Goal: Information Seeking & Learning: Check status

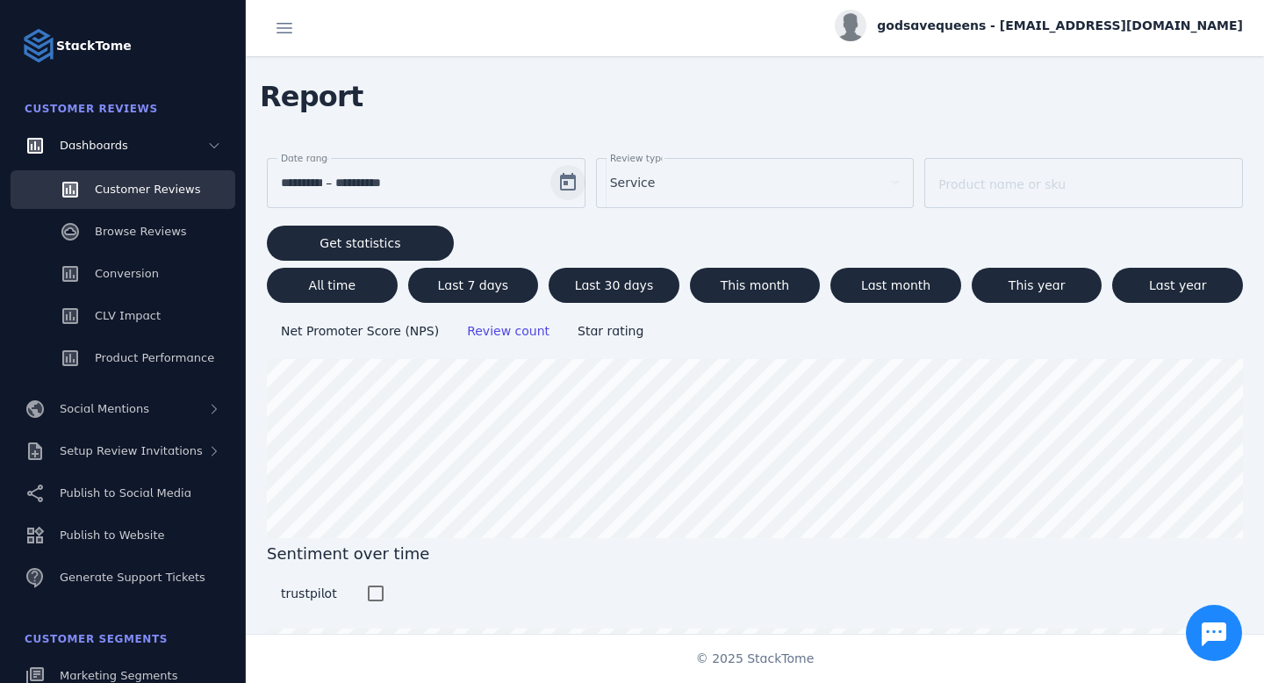
click at [569, 183] on span "Open calendar" at bounding box center [568, 182] width 42 height 42
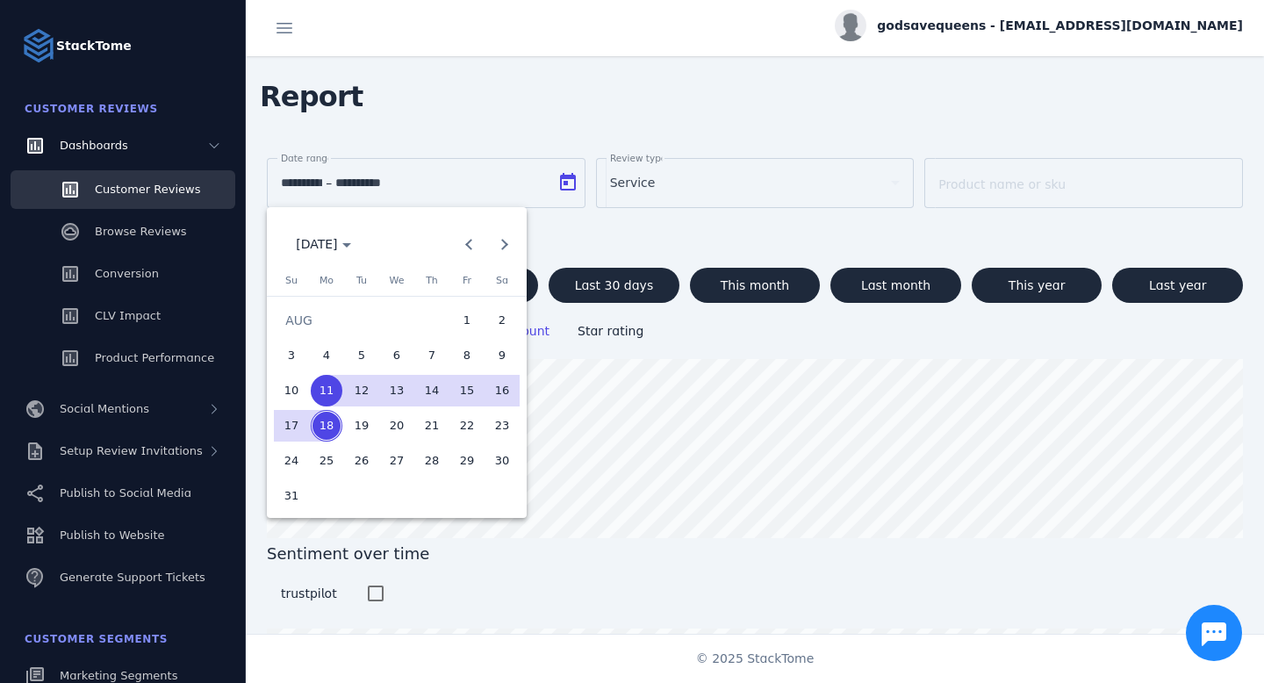
click at [714, 339] on div at bounding box center [632, 341] width 1264 height 683
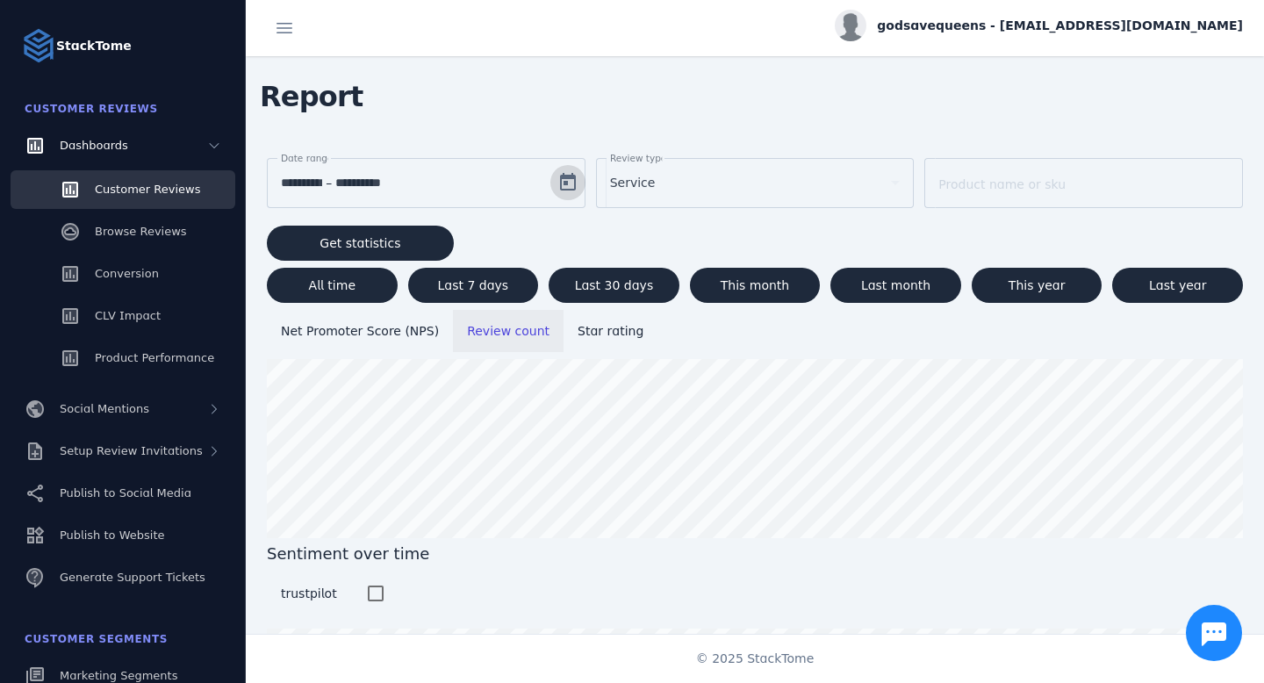
scroll to position [172, 0]
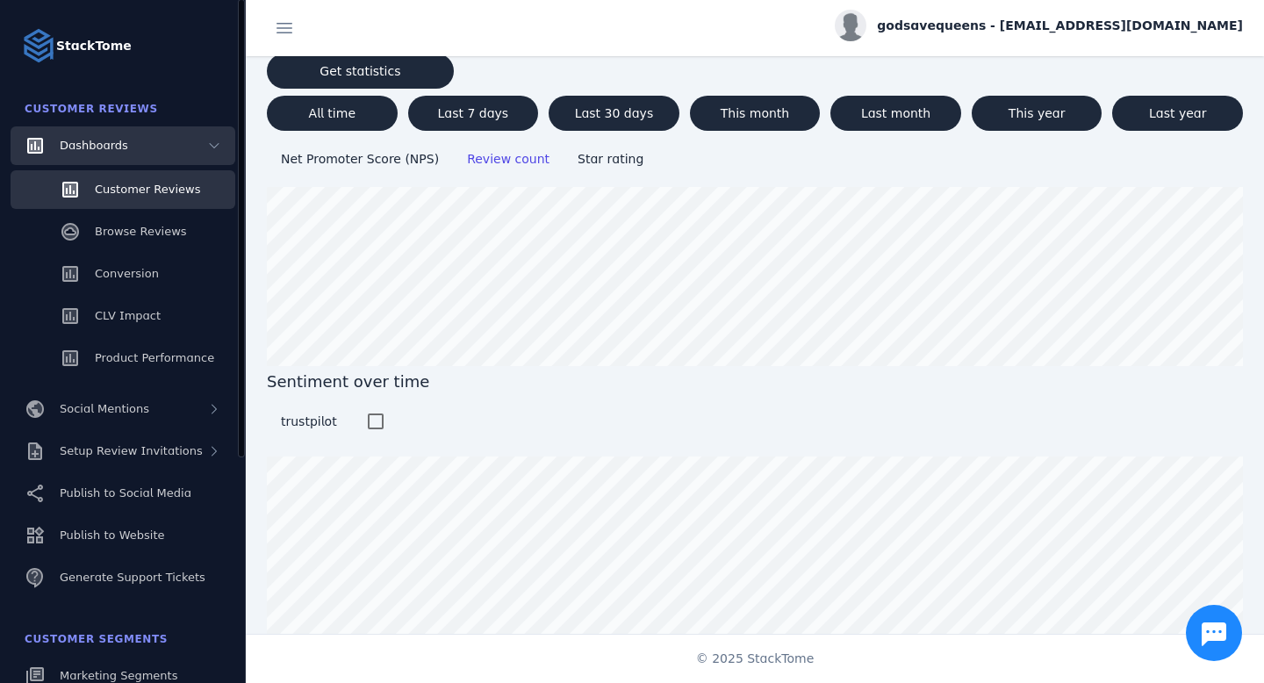
click at [192, 139] on div "Dashboards" at bounding box center [123, 145] width 225 height 39
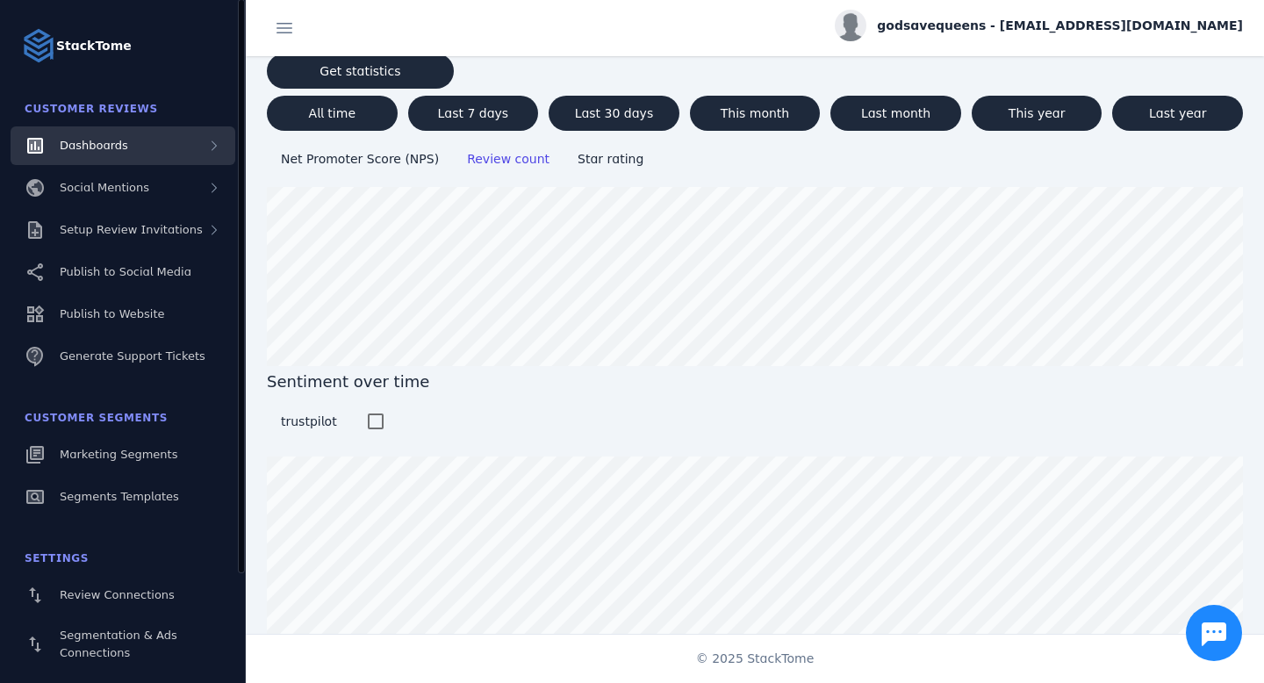
click at [192, 139] on div "Dashboards" at bounding box center [123, 145] width 225 height 39
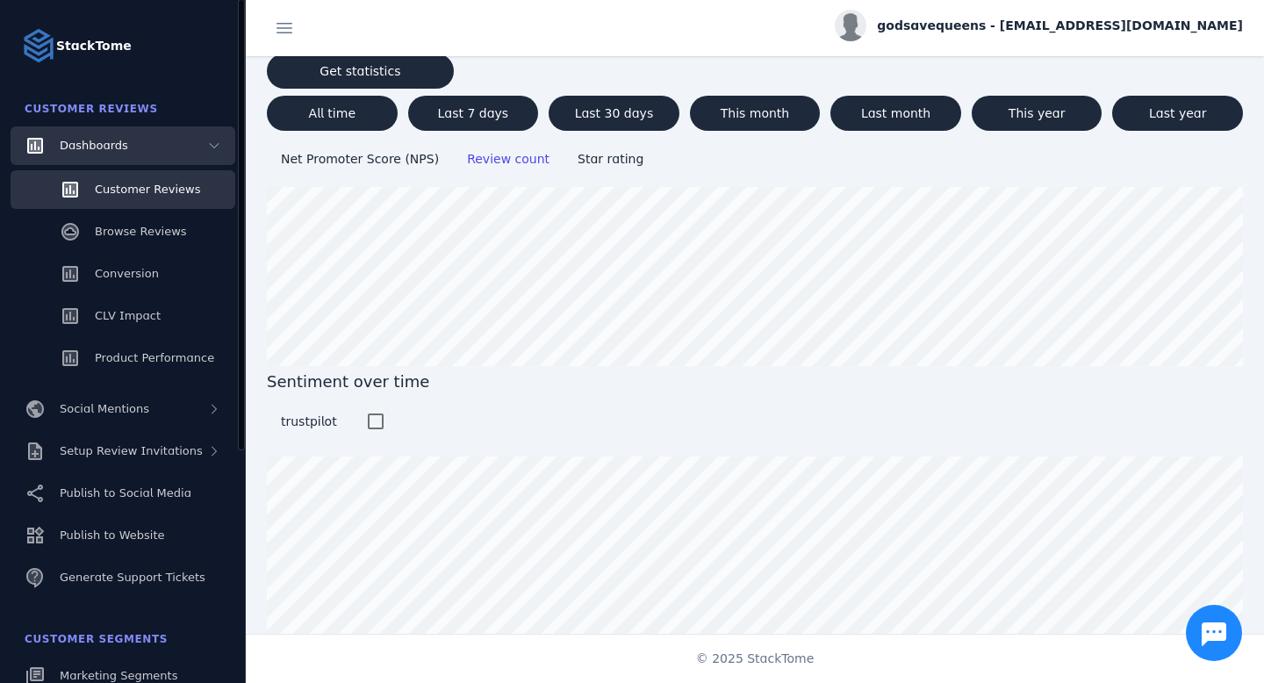
click at [192, 139] on div "Dashboards" at bounding box center [123, 145] width 225 height 39
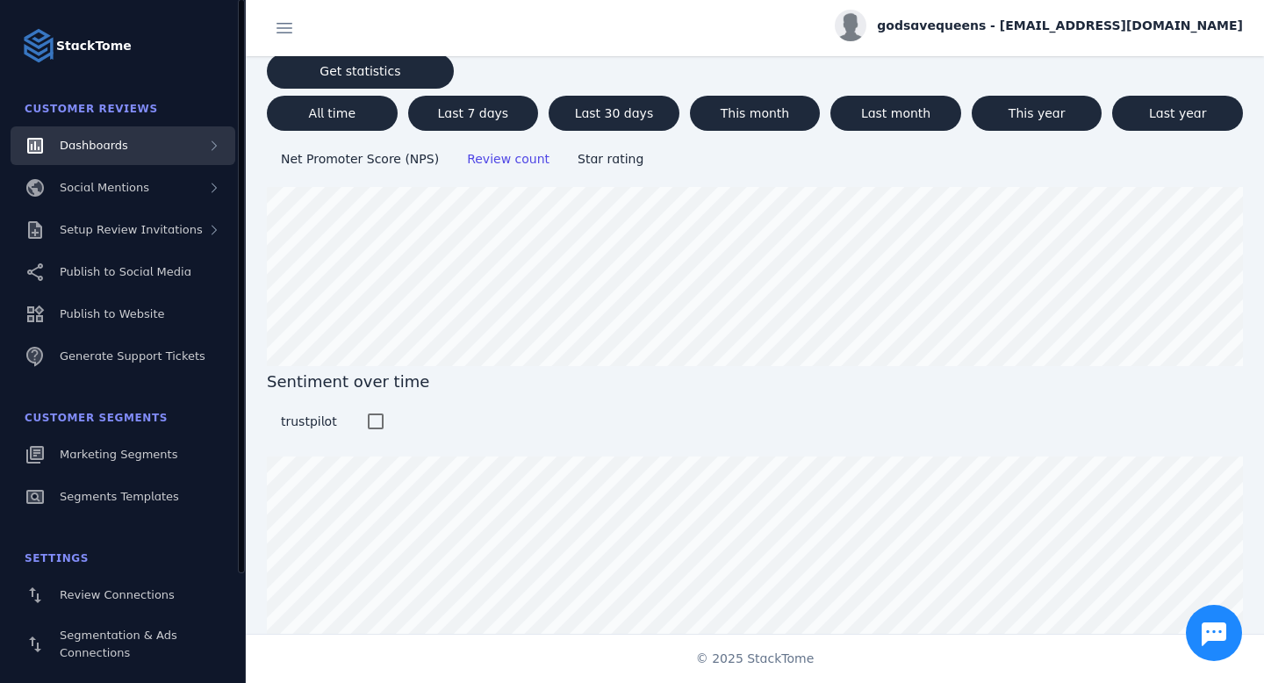
click at [192, 139] on div "Dashboards" at bounding box center [123, 145] width 225 height 39
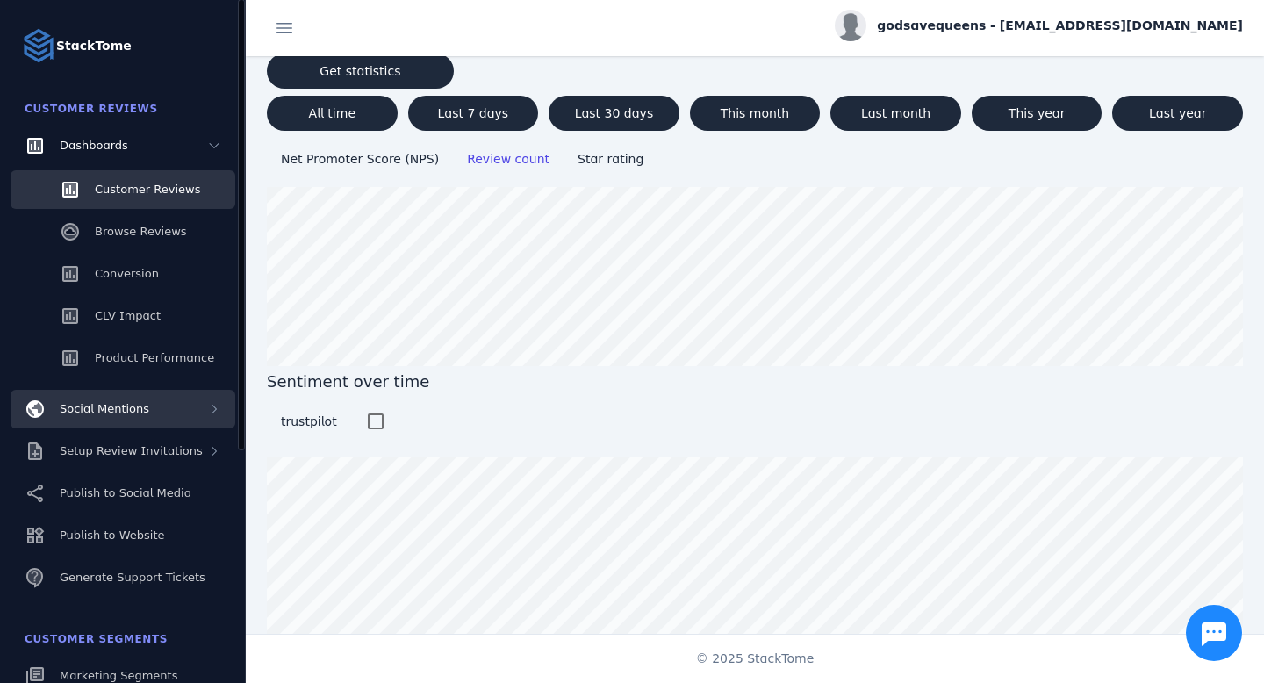
click at [200, 406] on div "Social Mentions" at bounding box center [123, 409] width 225 height 39
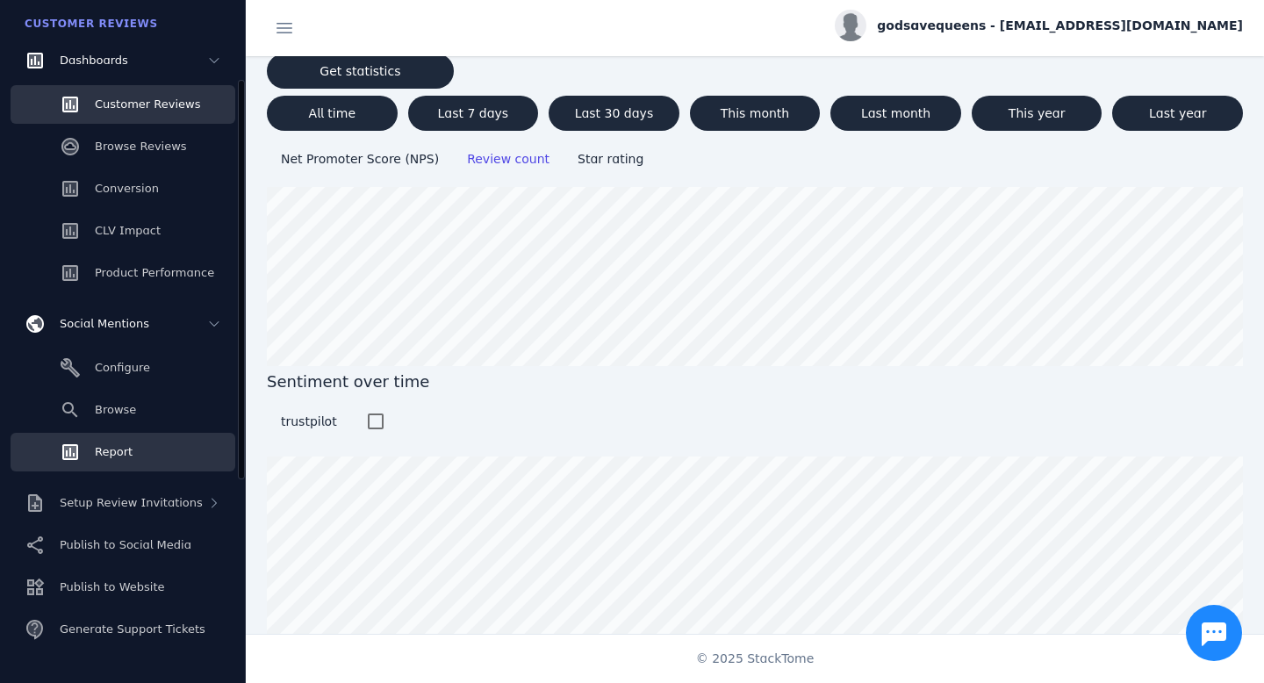
scroll to position [105, 0]
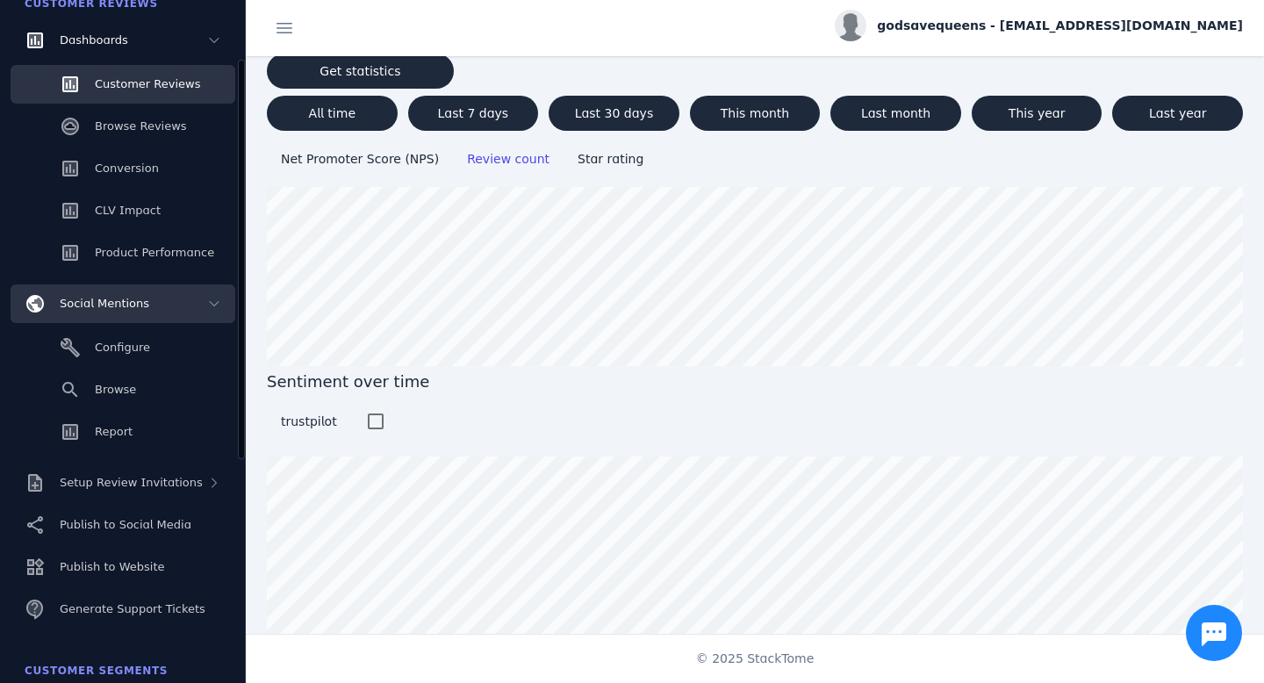
click at [185, 311] on div "Social Mentions" at bounding box center [123, 303] width 225 height 39
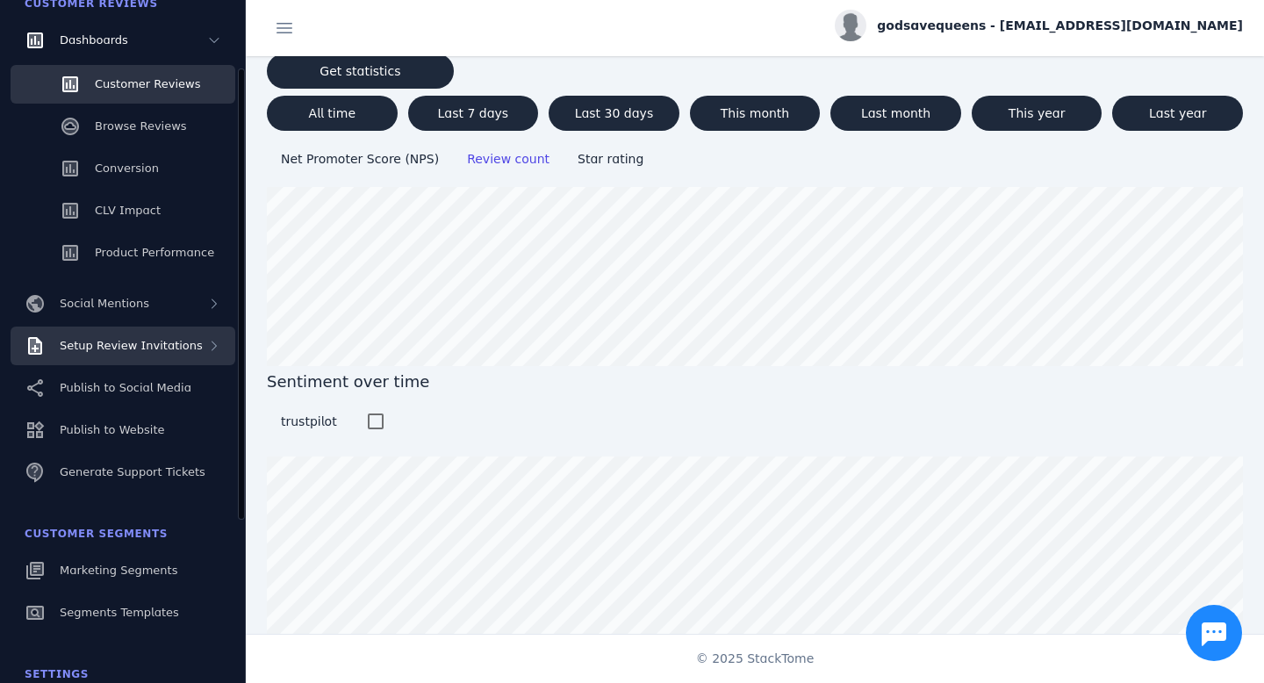
click at [184, 340] on span "Setup Review Invitations" at bounding box center [131, 345] width 143 height 13
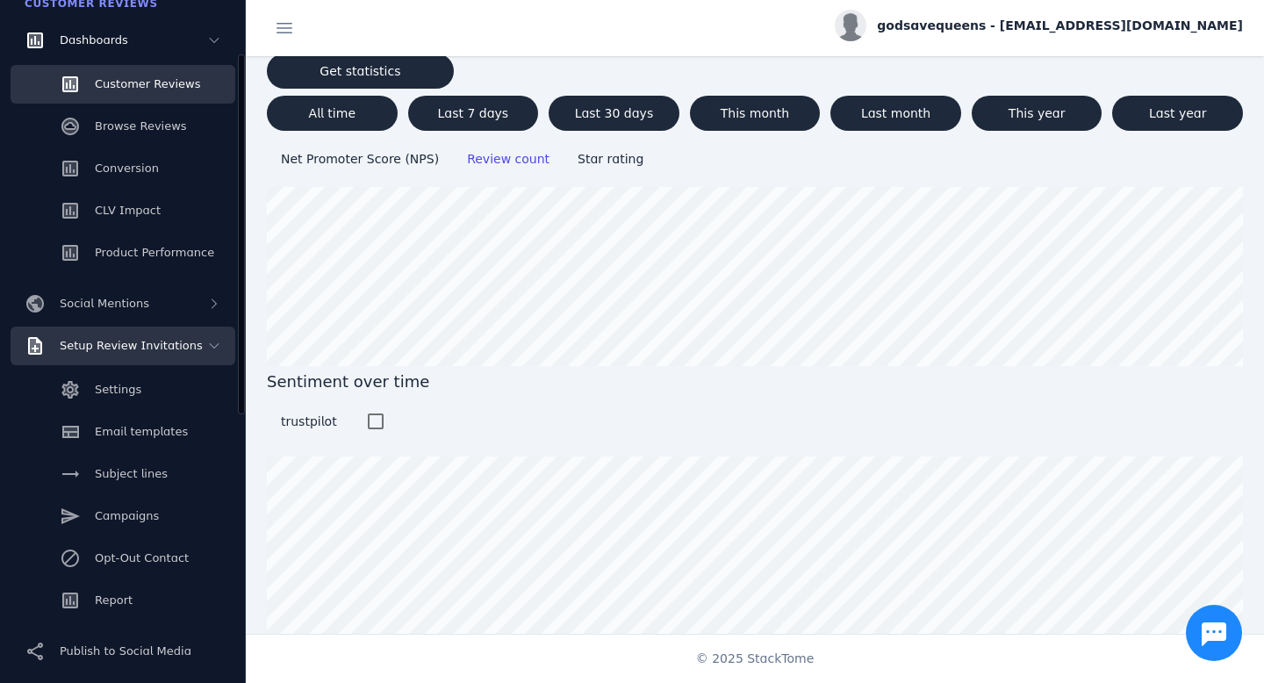
click at [183, 340] on span "Setup Review Invitations" at bounding box center [131, 345] width 143 height 13
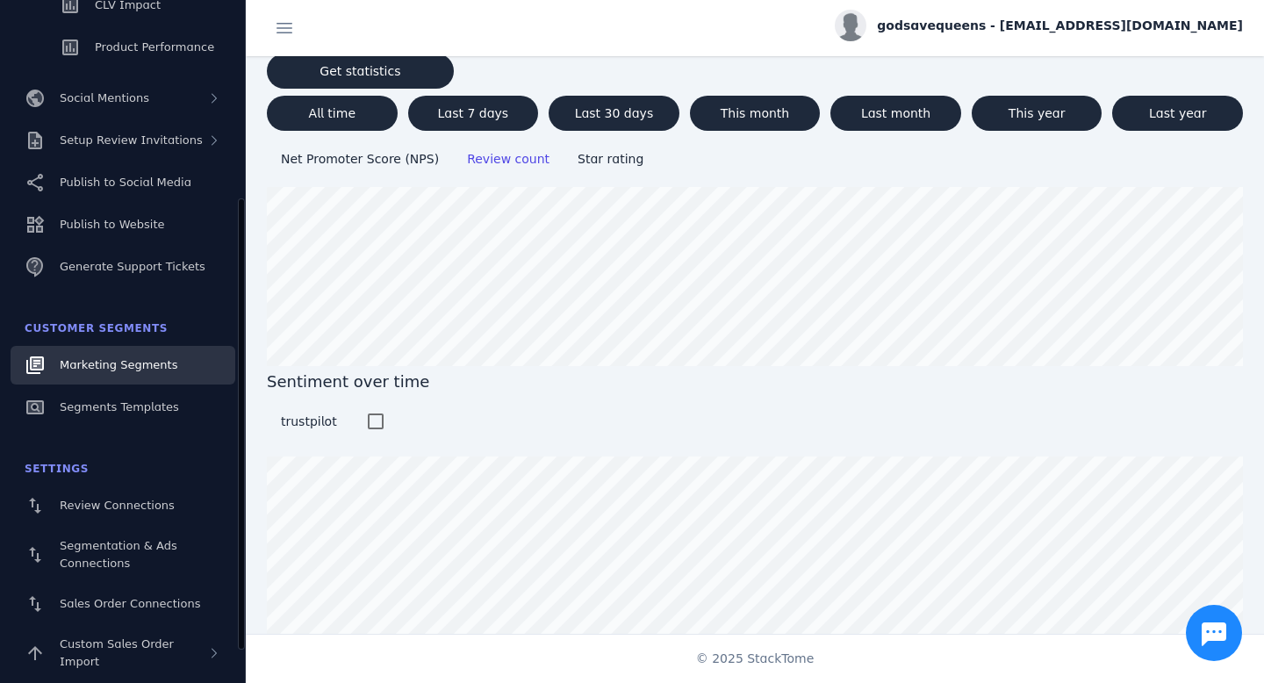
scroll to position [353, 0]
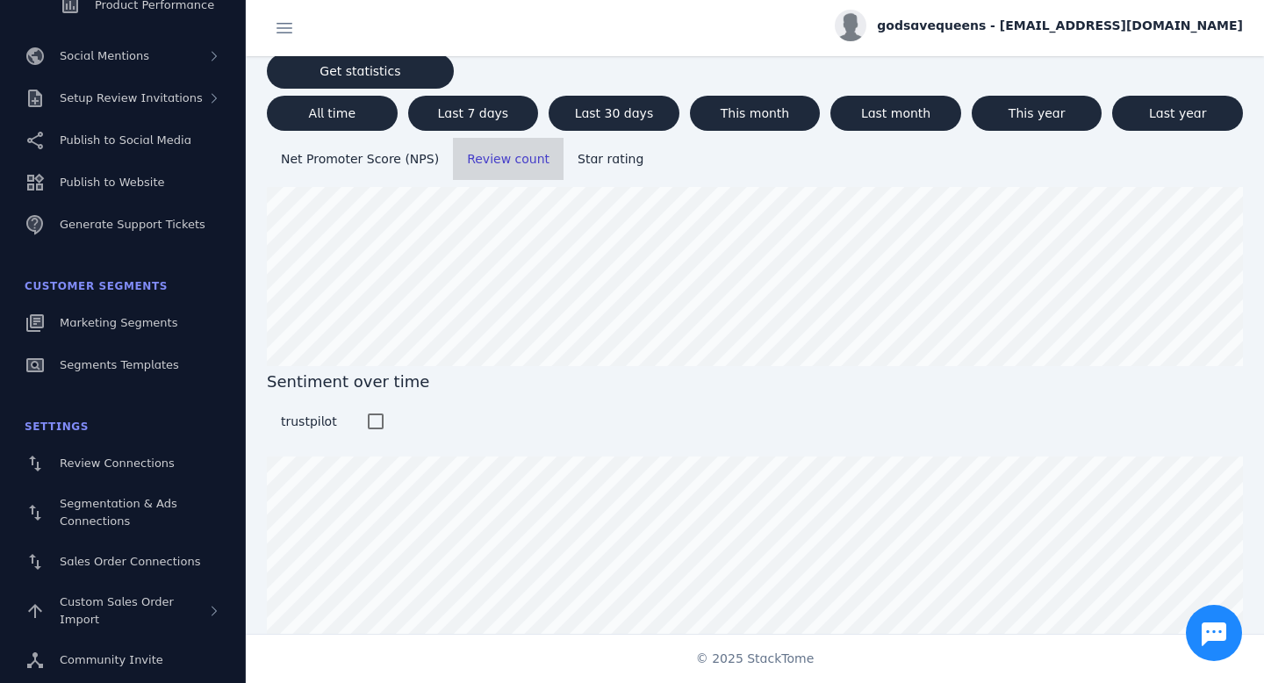
click at [486, 162] on span "Review count" at bounding box center [508, 159] width 82 height 14
click at [600, 142] on mat-list-option "Star rating" at bounding box center [610, 159] width 94 height 42
click at [577, 152] on span "Star rating" at bounding box center [610, 159] width 66 height 14
click at [472, 163] on span "Review count" at bounding box center [508, 159] width 82 height 14
click at [563, 152] on mat-list-option "Star rating" at bounding box center [610, 159] width 94 height 42
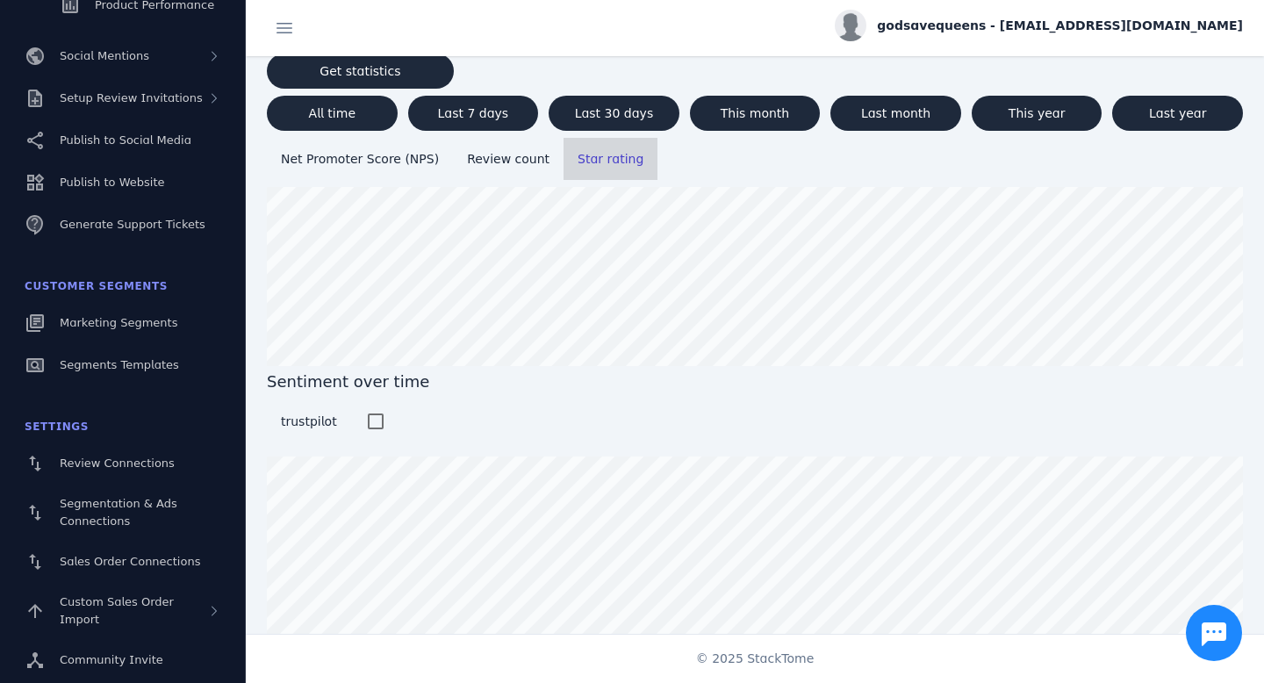
scroll to position [0, 0]
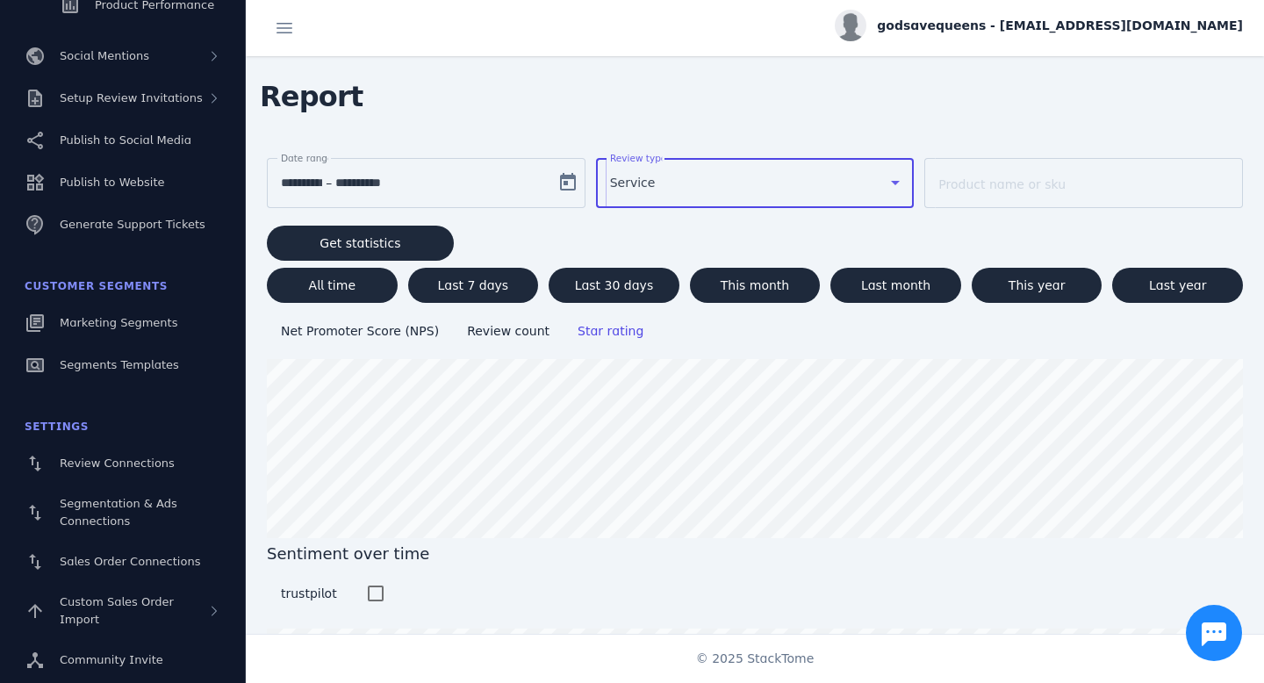
click at [703, 178] on div "Service" at bounding box center [747, 182] width 275 height 21
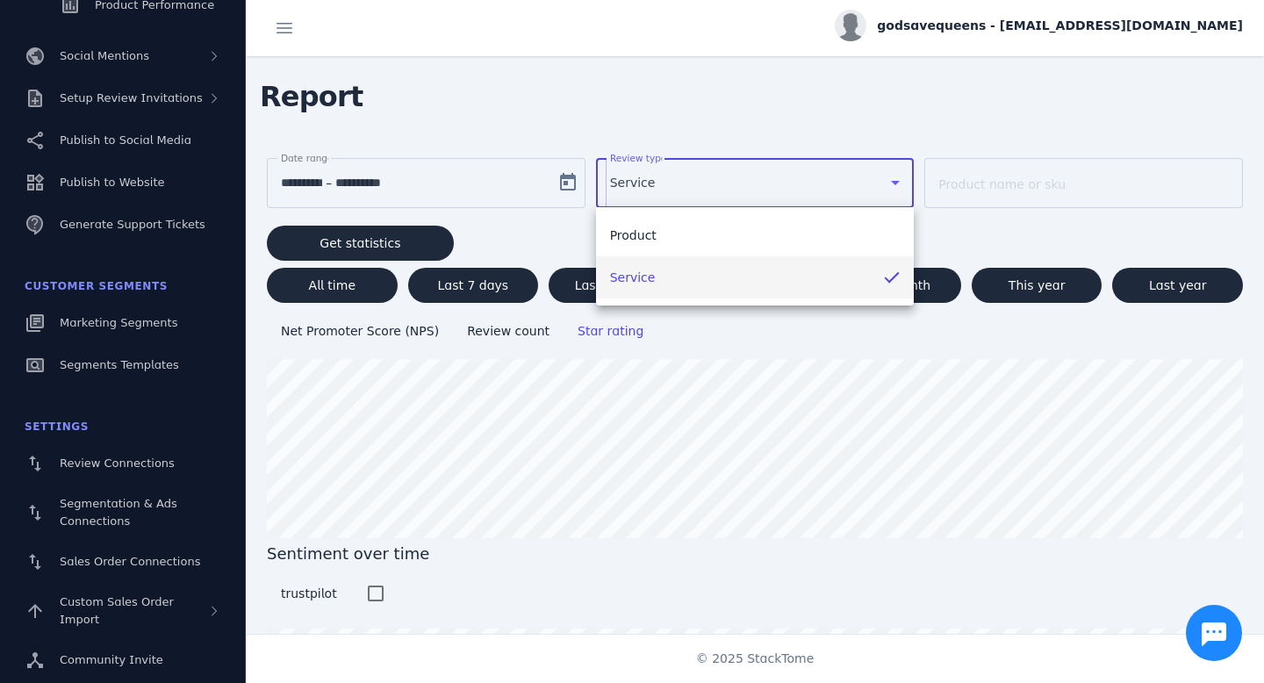
click at [703, 178] on div at bounding box center [632, 341] width 1264 height 683
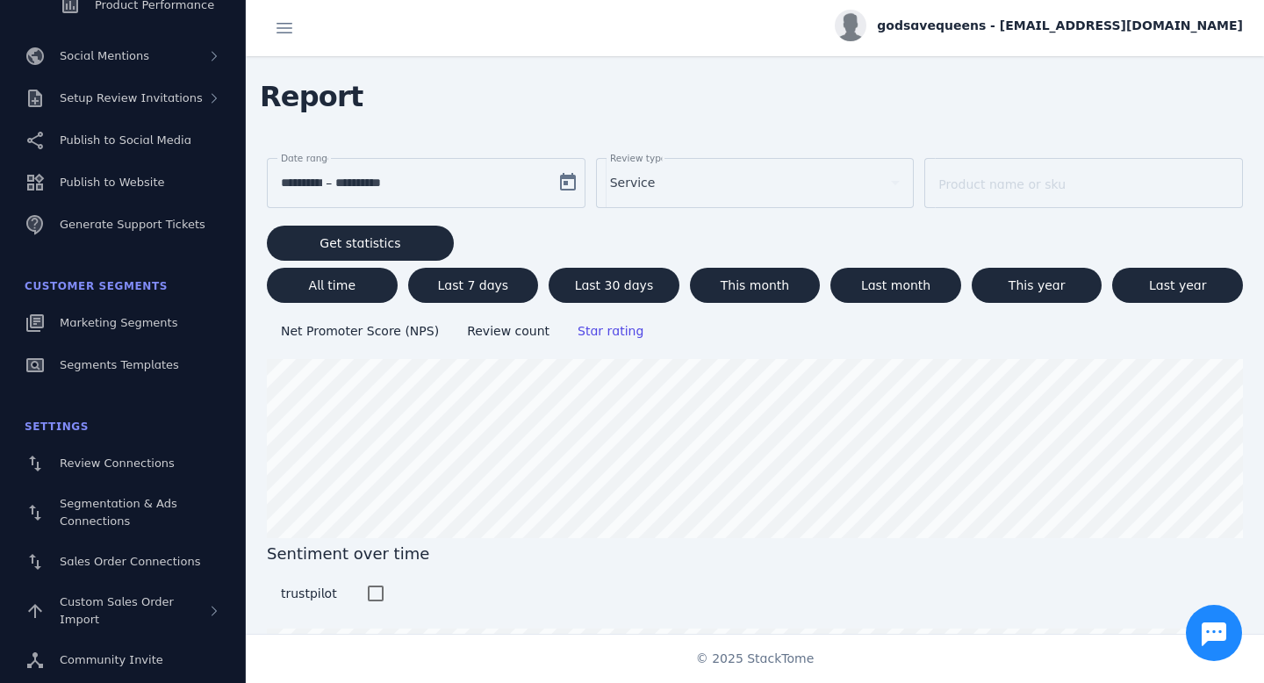
click at [491, 174] on div "**********" at bounding box center [414, 182] width 266 height 21
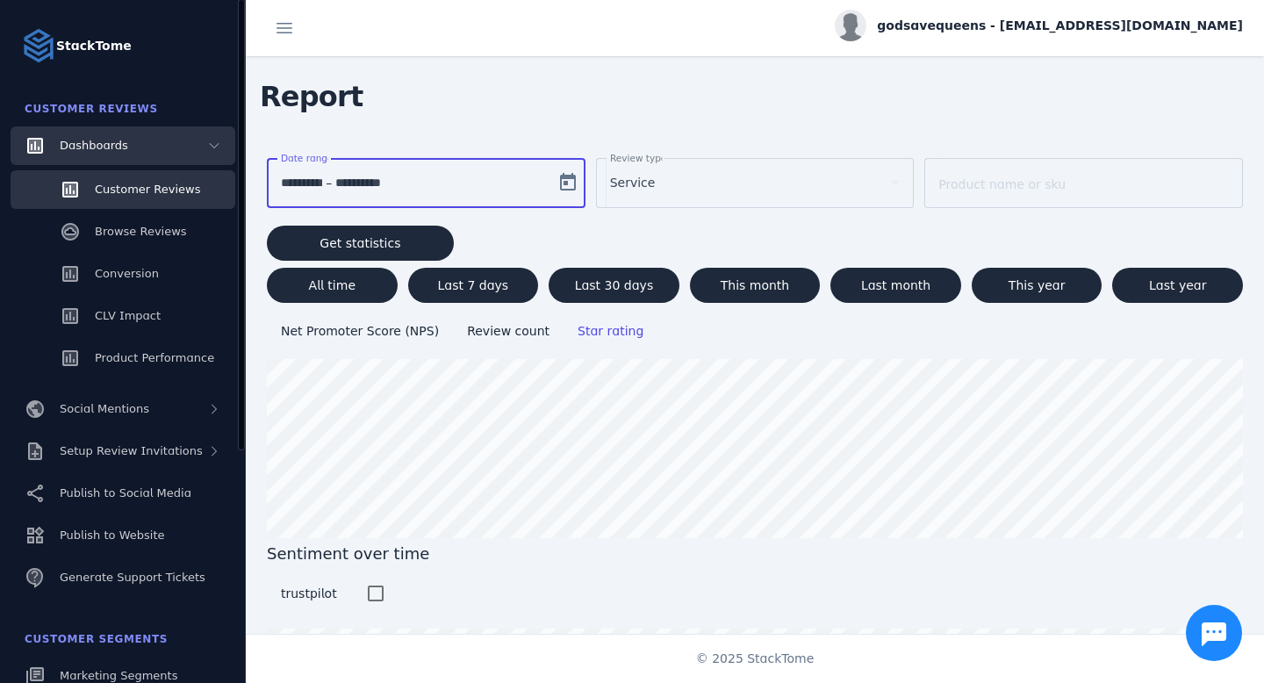
click at [135, 135] on div "Dashboards" at bounding box center [123, 145] width 225 height 39
